Goal: Task Accomplishment & Management: Manage account settings

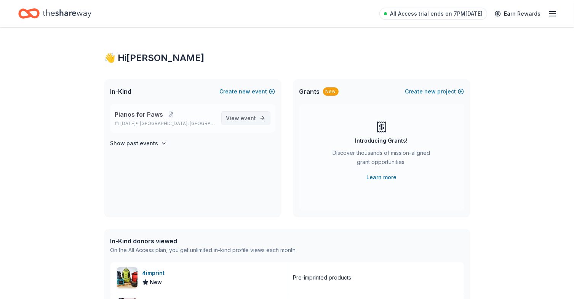
click at [256, 117] on span "event" at bounding box center [248, 118] width 15 height 6
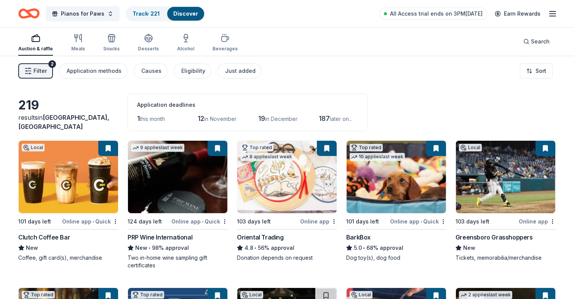
click at [550, 14] on icon "button" at bounding box center [552, 13] width 9 height 9
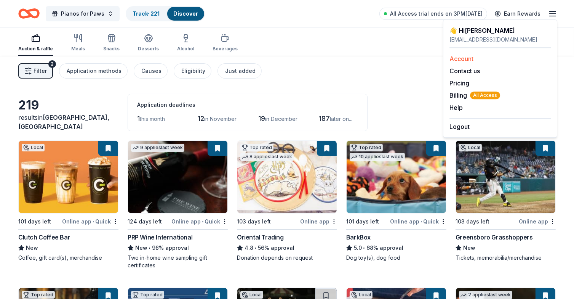
click at [454, 58] on link "Account" at bounding box center [462, 59] width 24 height 8
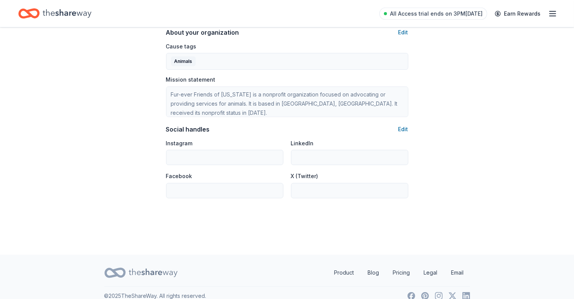
scroll to position [457, 0]
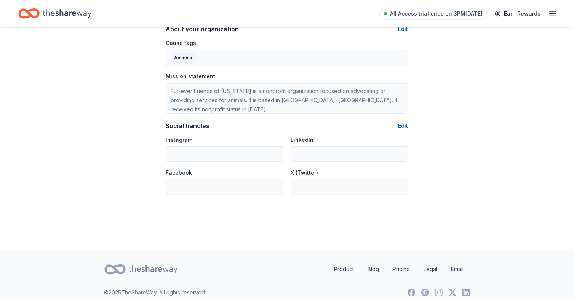
click at [554, 15] on icon "button" at bounding box center [552, 13] width 9 height 9
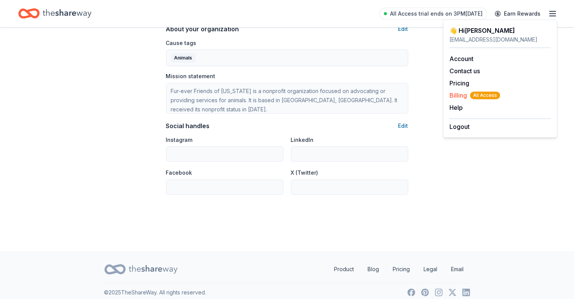
click at [454, 92] on span "Billing All Access" at bounding box center [475, 95] width 51 height 9
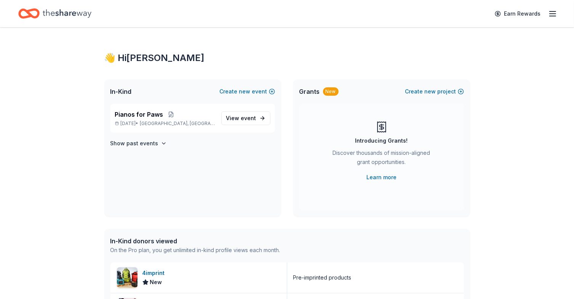
click at [556, 14] on line "button" at bounding box center [553, 14] width 6 height 0
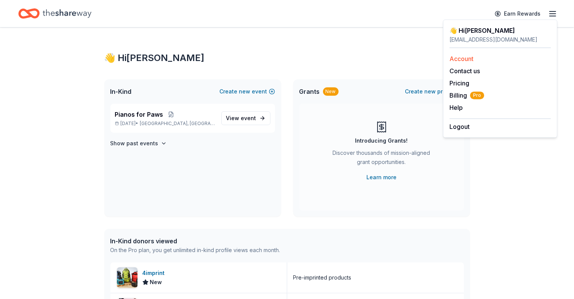
click at [468, 58] on link "Account" at bounding box center [462, 59] width 24 height 8
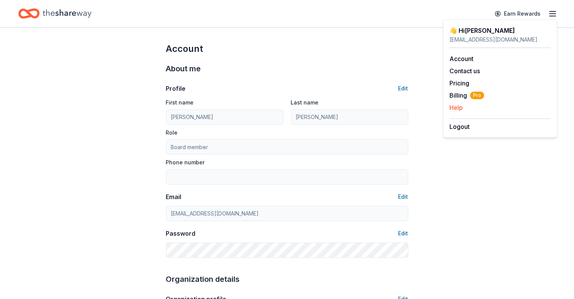
click at [457, 109] on button "Help" at bounding box center [456, 107] width 13 height 9
